Goal: Information Seeking & Learning: Learn about a topic

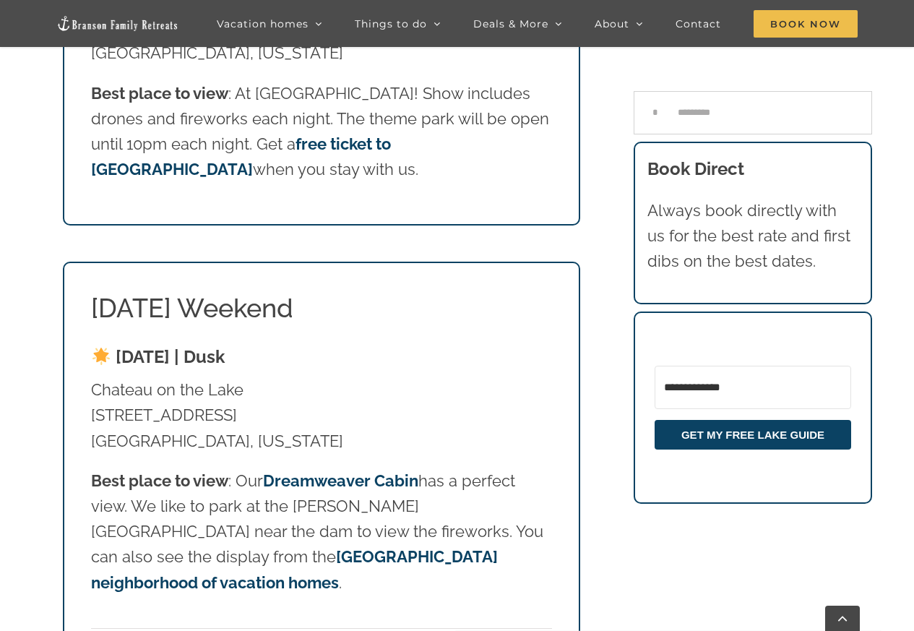
scroll to position [3467, 0]
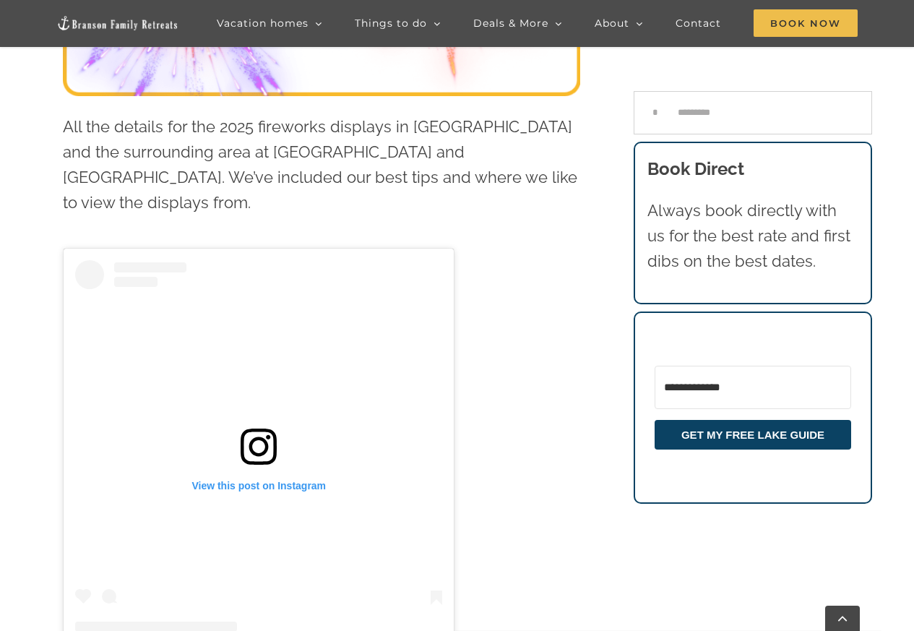
scroll to position [607, 0]
